Goal: Use online tool/utility: Utilize a website feature to perform a specific function

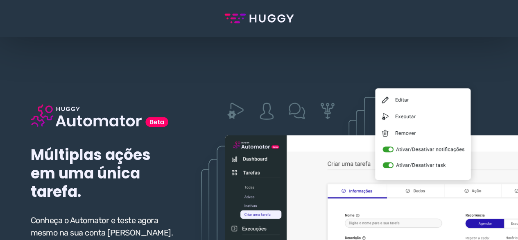
scroll to position [82, 0]
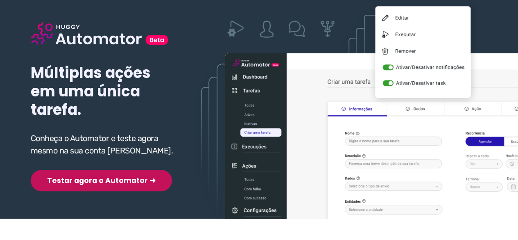
click at [76, 182] on button "Testar agora o Automator ➜" at bounding box center [101, 180] width 141 height 21
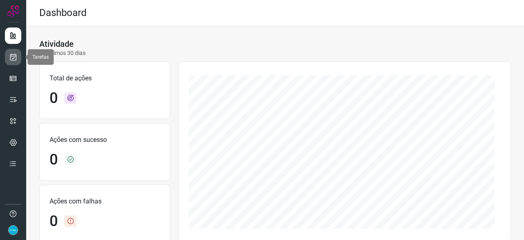
click at [20, 56] on link at bounding box center [13, 57] width 16 height 16
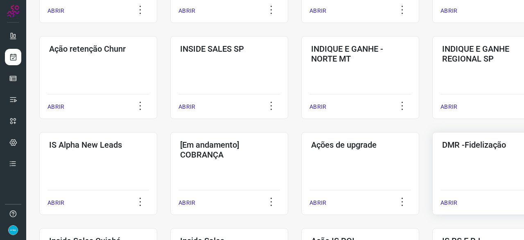
scroll to position [246, 0]
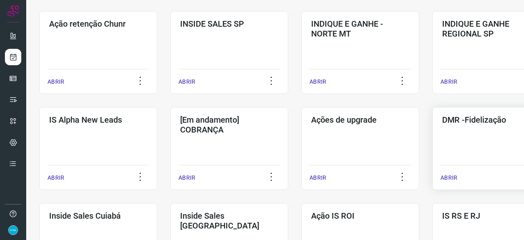
click at [451, 175] on p "ABRIR" at bounding box center [449, 177] width 17 height 9
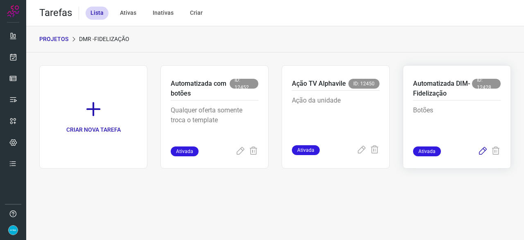
click at [481, 150] on icon at bounding box center [483, 151] width 10 height 10
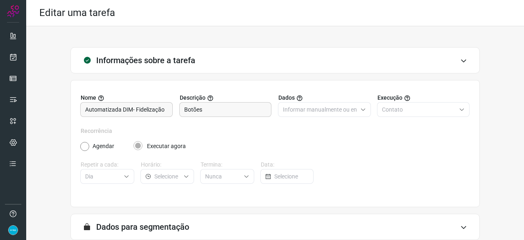
scroll to position [80, 0]
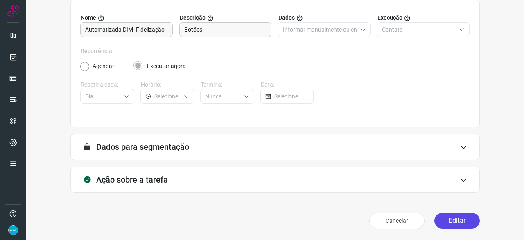
click at [447, 220] on button "Editar" at bounding box center [457, 221] width 45 height 16
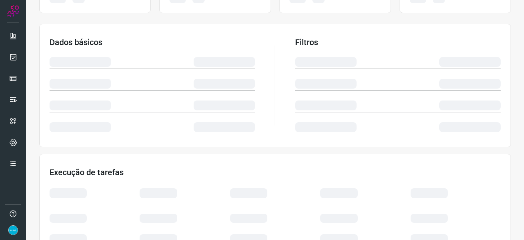
scroll to position [162, 0]
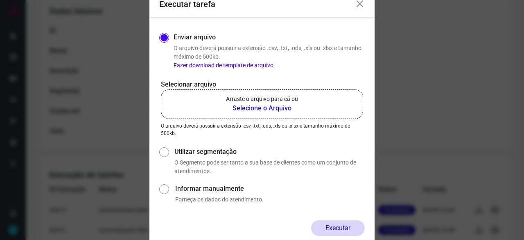
click at [245, 109] on b "Selecione o Arquivo" at bounding box center [262, 108] width 72 height 10
click at [0, 0] on input "Arraste o arquivo para cá ou Selecione o Arquivo" at bounding box center [0, 0] width 0 height 0
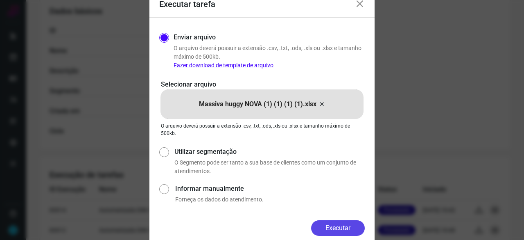
click at [354, 229] on button "Executar" at bounding box center [338, 228] width 54 height 16
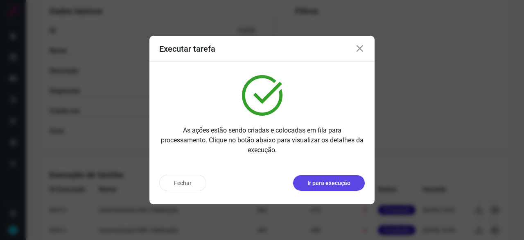
click at [317, 189] on button "Ir para execução" at bounding box center [329, 183] width 72 height 16
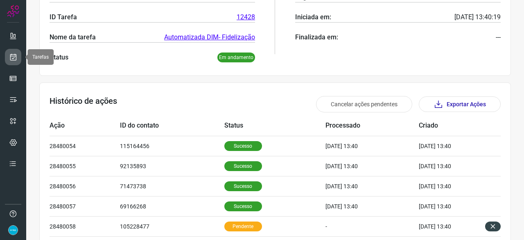
click at [15, 58] on icon at bounding box center [13, 57] width 9 height 8
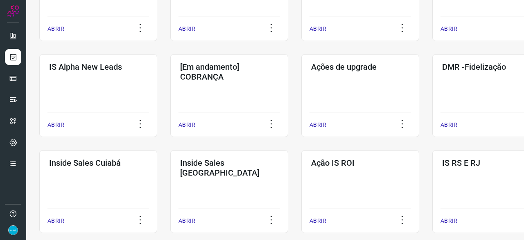
scroll to position [311, 0]
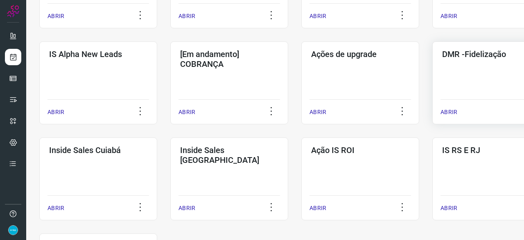
click at [443, 110] on p "ABRIR" at bounding box center [449, 112] width 17 height 9
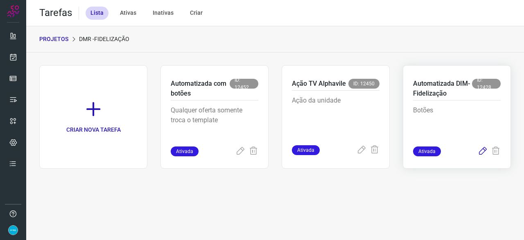
click at [485, 150] on icon at bounding box center [483, 151] width 10 height 10
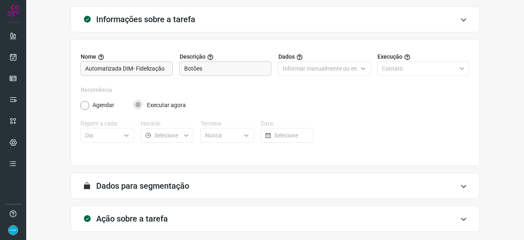
scroll to position [80, 0]
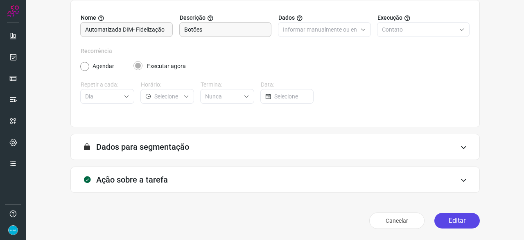
click at [449, 221] on button "Editar" at bounding box center [457, 221] width 45 height 16
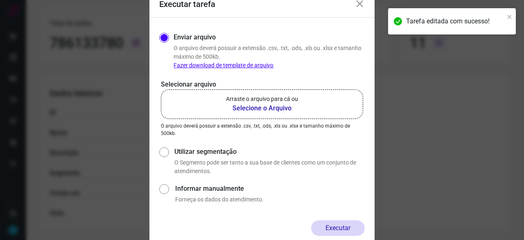
click at [247, 109] on b "Selecione o Arquivo" at bounding box center [262, 108] width 72 height 10
click at [0, 0] on input "Arraste o arquivo para cá ou Selecione o Arquivo" at bounding box center [0, 0] width 0 height 0
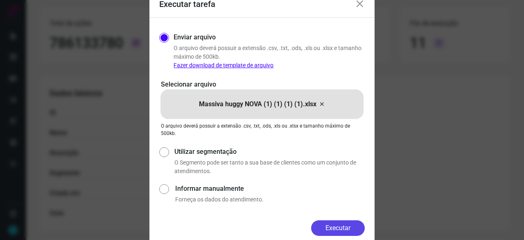
click at [339, 229] on button "Executar" at bounding box center [338, 228] width 54 height 16
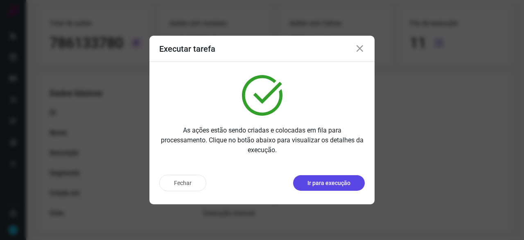
click at [342, 183] on p "Ir para execução" at bounding box center [329, 183] width 43 height 9
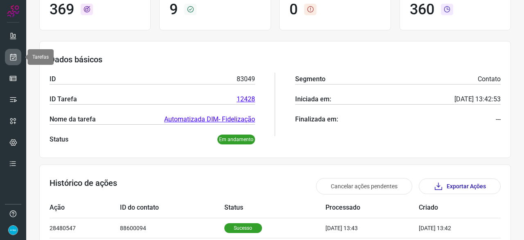
click at [16, 53] on icon at bounding box center [13, 57] width 9 height 8
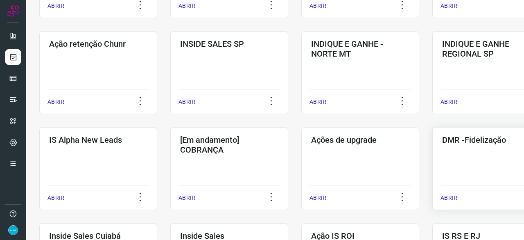
scroll to position [229, 0]
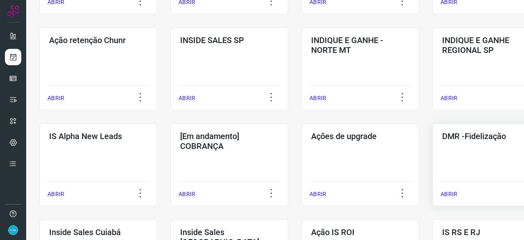
click at [451, 194] on p "ABRIR" at bounding box center [449, 194] width 17 height 9
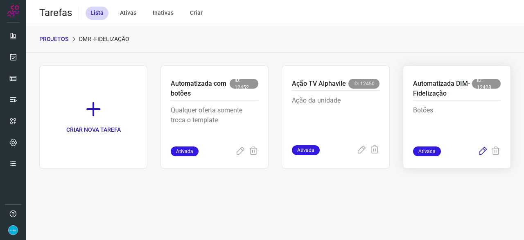
click at [484, 148] on icon at bounding box center [483, 151] width 10 height 10
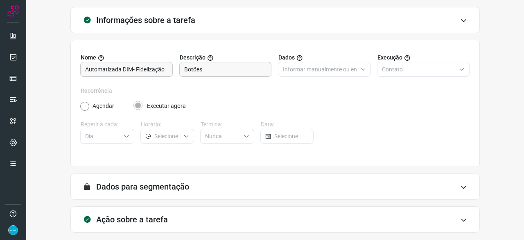
scroll to position [80, 0]
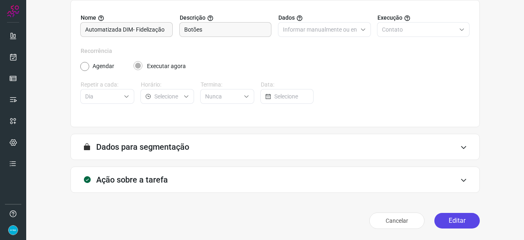
click at [454, 226] on button "Editar" at bounding box center [457, 221] width 45 height 16
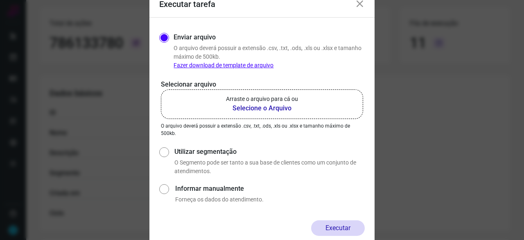
click at [254, 109] on b "Selecione o Arquivo" at bounding box center [262, 108] width 72 height 10
click at [0, 0] on input "Arraste o arquivo para cá ou Selecione o Arquivo" at bounding box center [0, 0] width 0 height 0
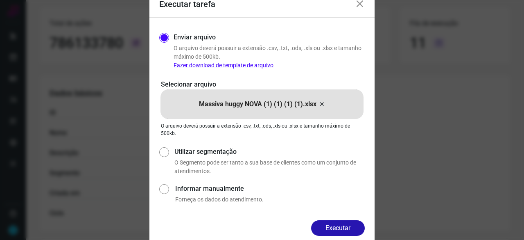
drag, startPoint x: 336, startPoint y: 221, endPoint x: 341, endPoint y: 222, distance: 5.1
click at [336, 222] on button "Executar" at bounding box center [338, 228] width 54 height 16
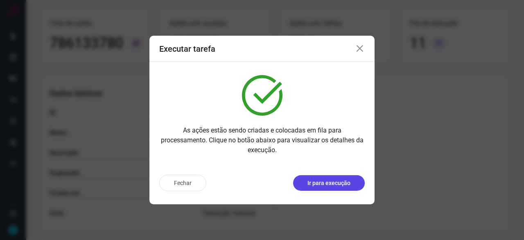
click at [330, 184] on p "Ir para execução" at bounding box center [329, 183] width 43 height 9
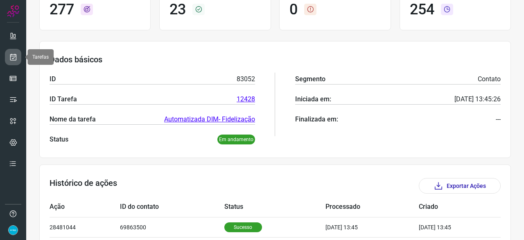
click at [16, 59] on icon at bounding box center [13, 57] width 9 height 8
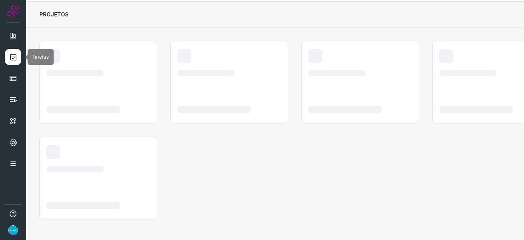
scroll to position [25, 0]
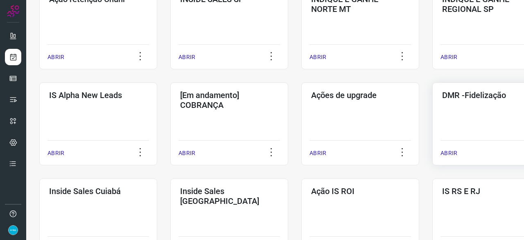
click at [446, 151] on p "ABRIR" at bounding box center [449, 153] width 17 height 9
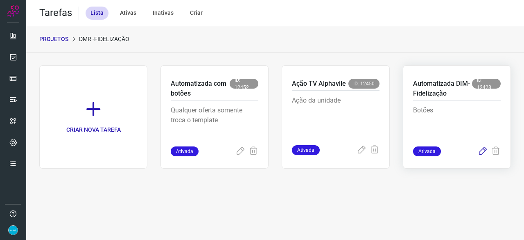
click at [483, 149] on icon at bounding box center [483, 151] width 10 height 10
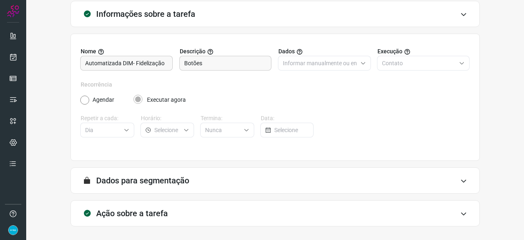
scroll to position [80, 0]
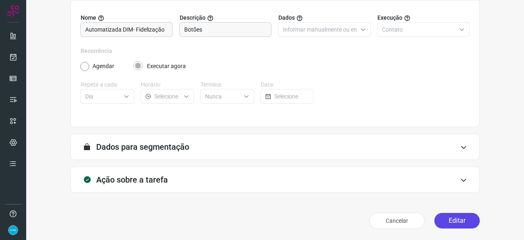
click at [460, 218] on button "Editar" at bounding box center [457, 221] width 45 height 16
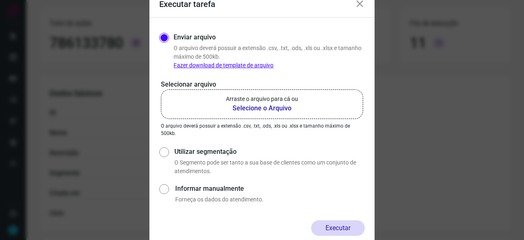
click at [261, 109] on b "Selecione o Arquivo" at bounding box center [262, 108] width 72 height 10
click at [0, 0] on input "Arraste o arquivo para cá ou Selecione o Arquivo" at bounding box center [0, 0] width 0 height 0
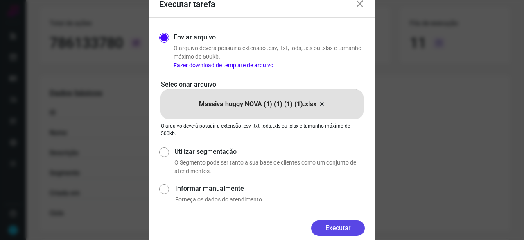
click at [349, 225] on button "Executar" at bounding box center [338, 228] width 54 height 16
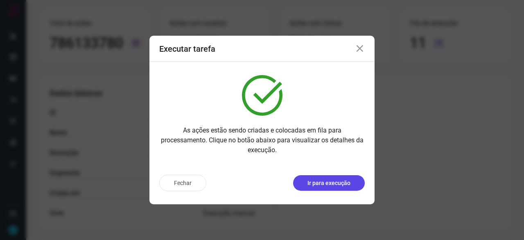
click at [340, 178] on button "Ir para execução" at bounding box center [329, 183] width 72 height 16
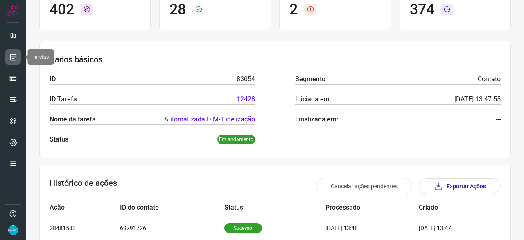
click at [17, 55] on link at bounding box center [13, 57] width 16 height 16
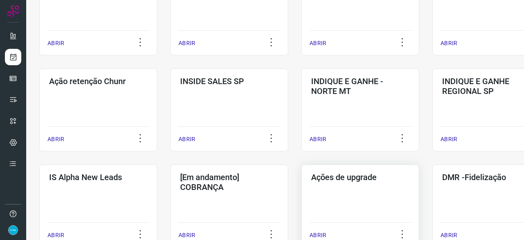
scroll to position [270, 0]
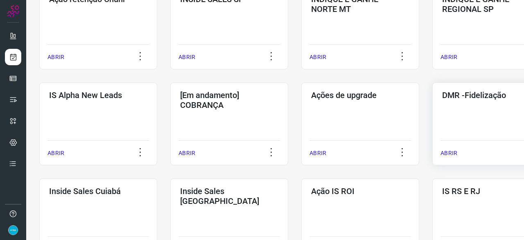
click at [446, 152] on p "ABRIR" at bounding box center [449, 153] width 17 height 9
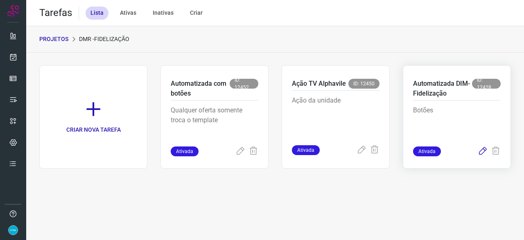
click at [484, 150] on icon at bounding box center [483, 151] width 10 height 10
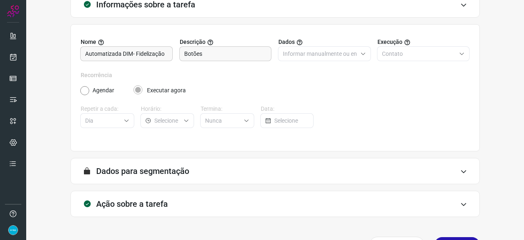
scroll to position [80, 0]
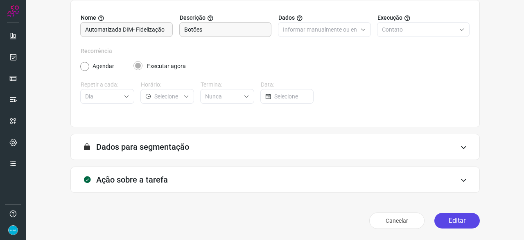
click at [458, 225] on button "Editar" at bounding box center [457, 221] width 45 height 16
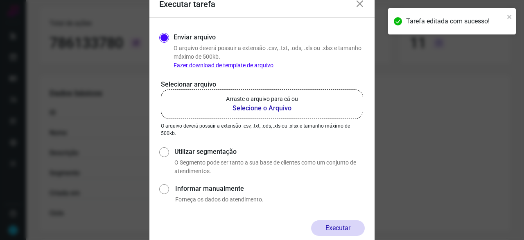
click at [249, 108] on b "Selecione o Arquivo" at bounding box center [262, 108] width 72 height 10
click at [0, 0] on input "Arraste o arquivo para cá ou Selecione o Arquivo" at bounding box center [0, 0] width 0 height 0
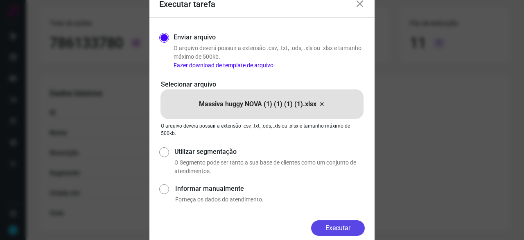
click at [347, 226] on button "Executar" at bounding box center [338, 228] width 54 height 16
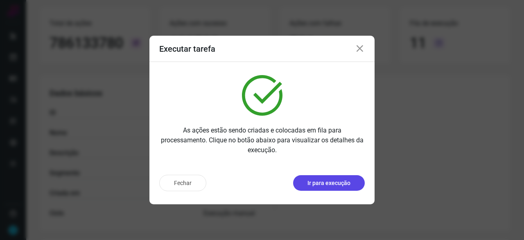
click at [343, 184] on p "Ir para execução" at bounding box center [329, 183] width 43 height 9
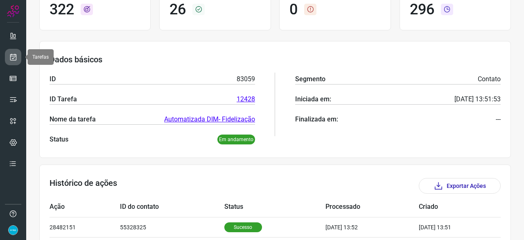
click at [13, 56] on icon at bounding box center [13, 57] width 9 height 8
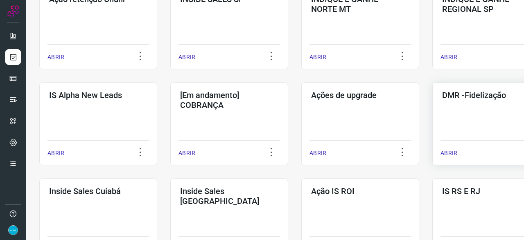
click at [448, 150] on p "ABRIR" at bounding box center [449, 153] width 17 height 9
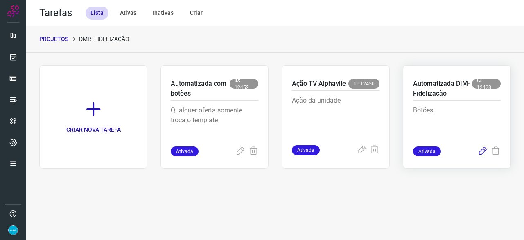
click at [484, 150] on icon at bounding box center [483, 151] width 10 height 10
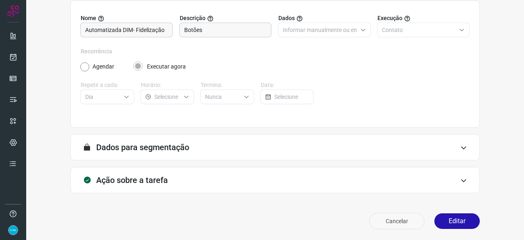
scroll to position [80, 0]
click at [453, 220] on button "Editar" at bounding box center [457, 221] width 45 height 16
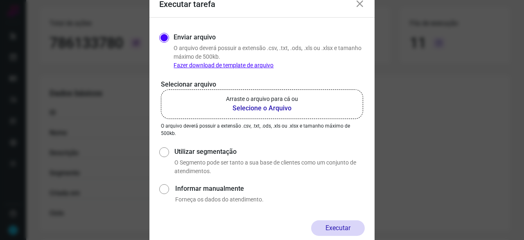
click at [274, 110] on b "Selecione o Arquivo" at bounding box center [262, 108] width 72 height 10
click at [0, 0] on input "Arraste o arquivo para cá ou Selecione o Arquivo" at bounding box center [0, 0] width 0 height 0
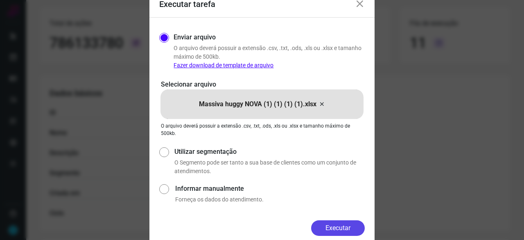
click at [348, 230] on button "Executar" at bounding box center [338, 228] width 54 height 16
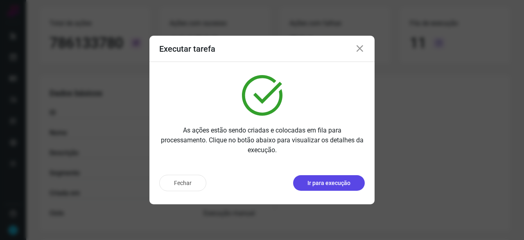
click at [338, 180] on p "Ir para execução" at bounding box center [329, 183] width 43 height 9
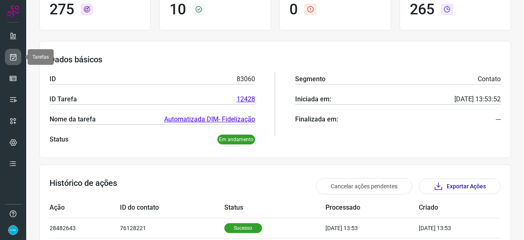
click at [17, 55] on link at bounding box center [13, 57] width 16 height 16
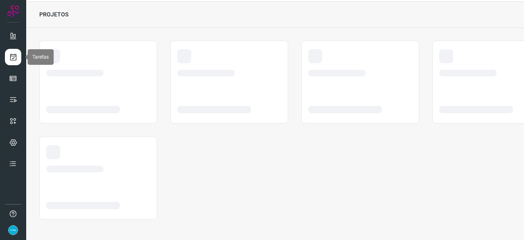
scroll to position [25, 0]
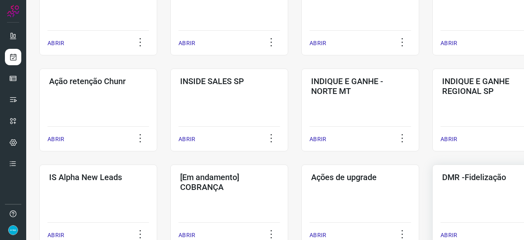
click at [451, 231] on p "ABRIR" at bounding box center [449, 235] width 17 height 9
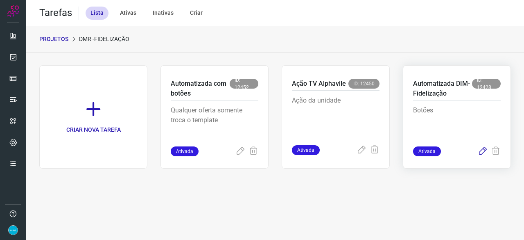
click at [484, 152] on icon at bounding box center [483, 151] width 10 height 10
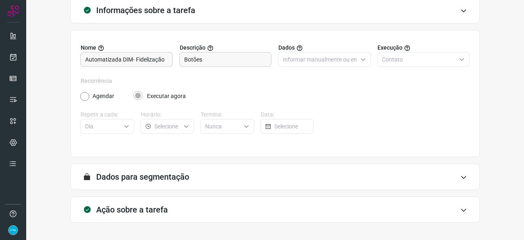
scroll to position [80, 0]
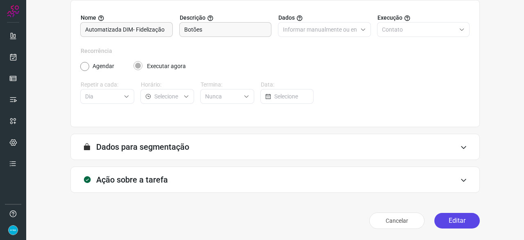
click at [454, 222] on button "Editar" at bounding box center [457, 221] width 45 height 16
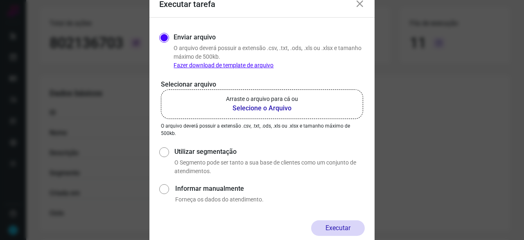
click at [256, 109] on b "Selecione o Arquivo" at bounding box center [262, 108] width 72 height 10
click at [0, 0] on input "Arraste o arquivo para cá ou Selecione o Arquivo" at bounding box center [0, 0] width 0 height 0
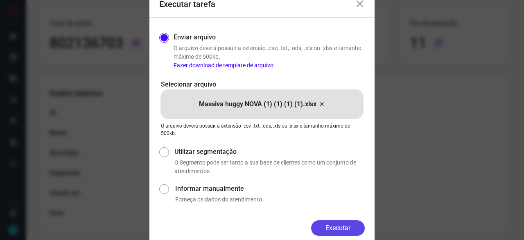
click at [346, 225] on button "Executar" at bounding box center [338, 228] width 54 height 16
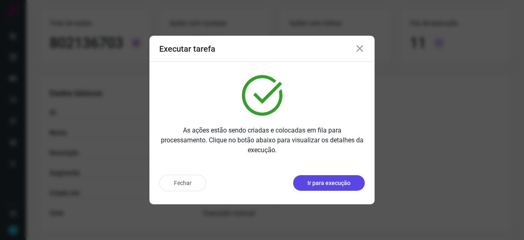
click at [321, 183] on p "Ir para execução" at bounding box center [329, 183] width 43 height 9
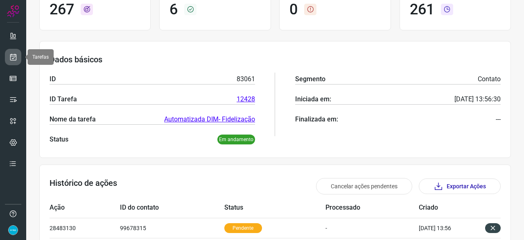
click at [16, 55] on icon at bounding box center [13, 57] width 9 height 8
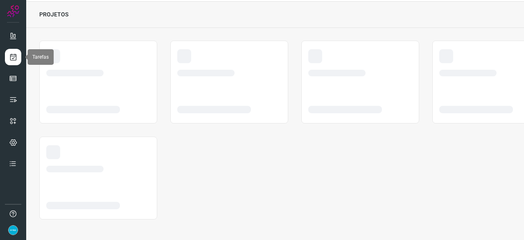
scroll to position [25, 0]
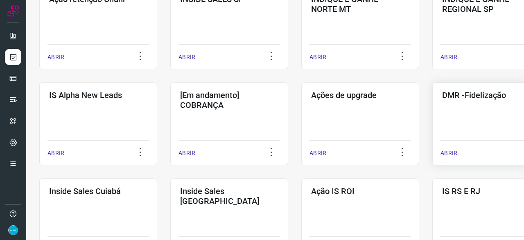
click at [450, 151] on p "ABRIR" at bounding box center [449, 153] width 17 height 9
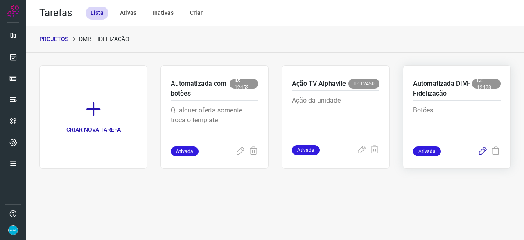
click at [482, 149] on icon at bounding box center [483, 151] width 10 height 10
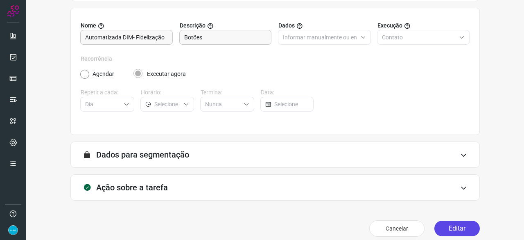
scroll to position [80, 0]
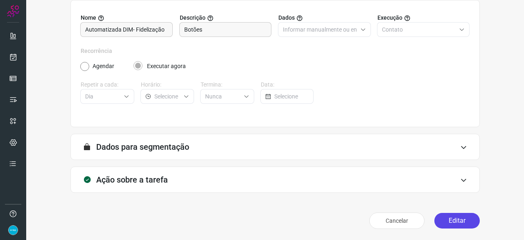
click at [447, 223] on button "Editar" at bounding box center [457, 221] width 45 height 16
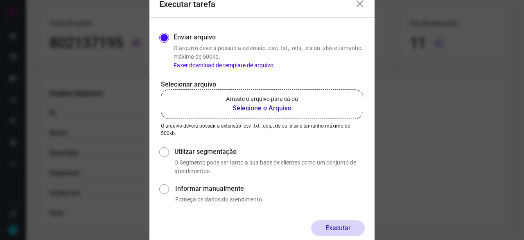
click at [256, 107] on b "Selecione o Arquivo" at bounding box center [262, 108] width 72 height 10
click at [0, 0] on input "Arraste o arquivo para cá ou Selecione o Arquivo" at bounding box center [0, 0] width 0 height 0
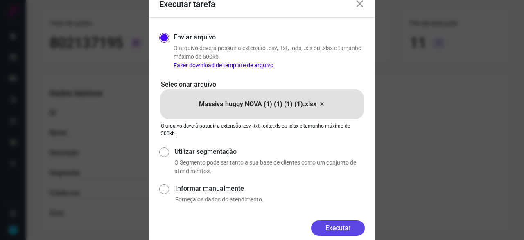
click at [338, 227] on button "Executar" at bounding box center [338, 228] width 54 height 16
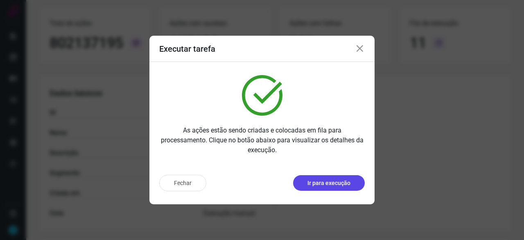
click at [345, 181] on p "Ir para execução" at bounding box center [329, 183] width 43 height 9
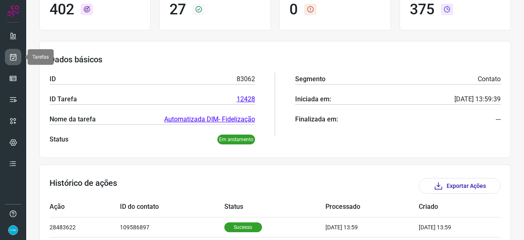
click at [19, 58] on link at bounding box center [13, 57] width 16 height 16
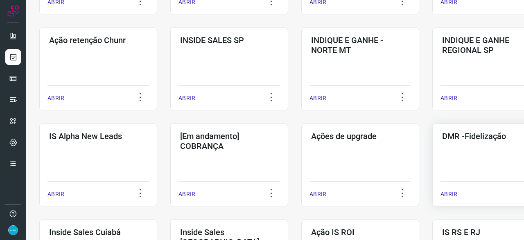
click at [456, 194] on p "ABRIR" at bounding box center [449, 194] width 17 height 9
